Goal: Task Accomplishment & Management: Manage account settings

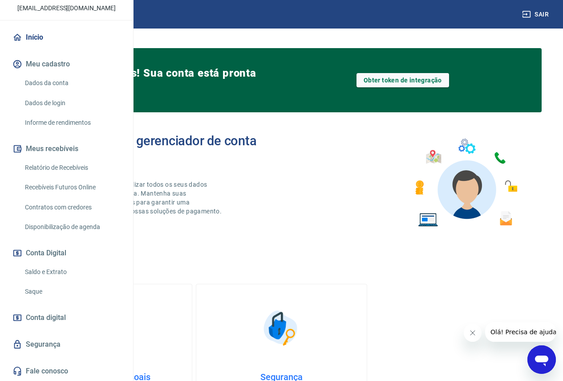
scroll to position [93, 0]
click at [37, 284] on link "Saque" at bounding box center [71, 291] width 101 height 18
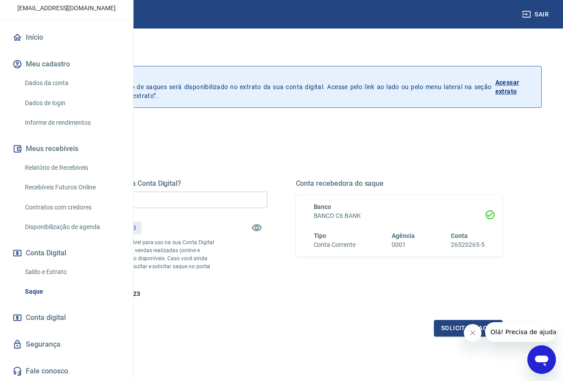
click at [60, 186] on link "Recebíveis Futuros Online" at bounding box center [71, 187] width 101 height 18
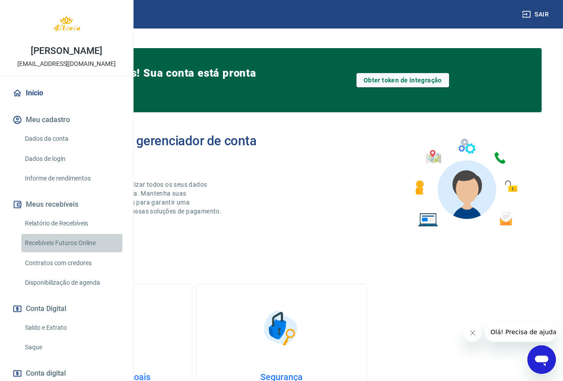
click at [76, 252] on link "Recebíveis Futuros Online" at bounding box center [71, 243] width 101 height 18
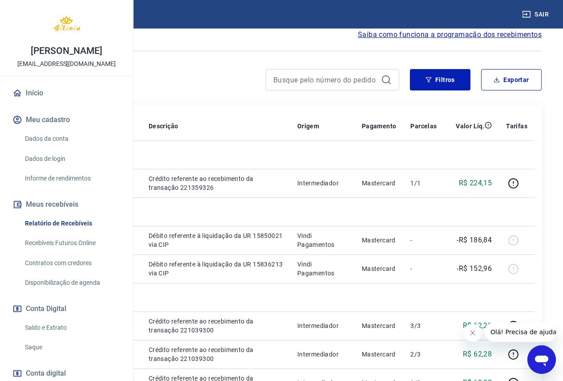
scroll to position [89, 0]
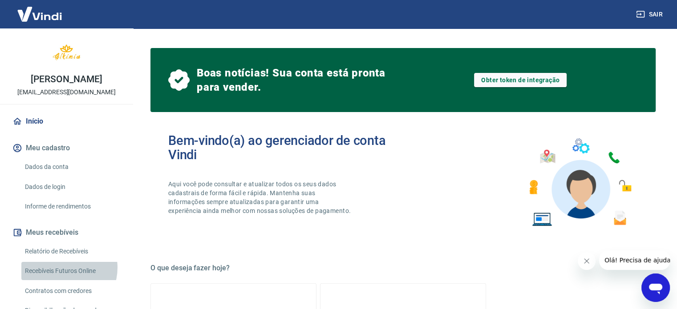
click at [62, 277] on link "Recebíveis Futuros Online" at bounding box center [71, 271] width 101 height 18
click at [648, 16] on button "Sair" at bounding box center [650, 14] width 32 height 16
click at [57, 280] on link "Recebíveis Futuros Online" at bounding box center [71, 271] width 101 height 18
click at [57, 279] on link "Recebíveis Futuros Online" at bounding box center [71, 271] width 101 height 18
